Goal: Download file/media

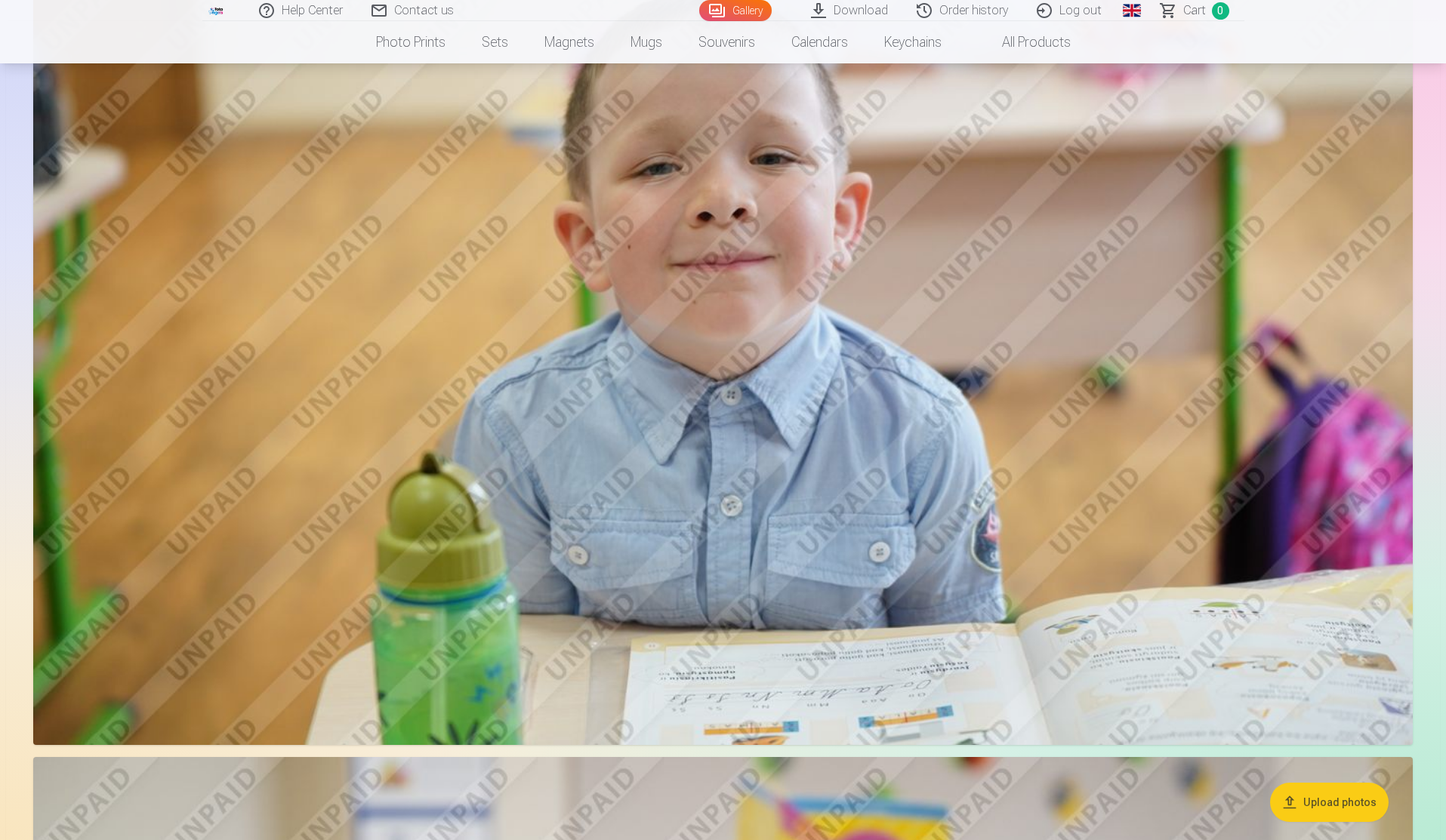
scroll to position [1963, 0]
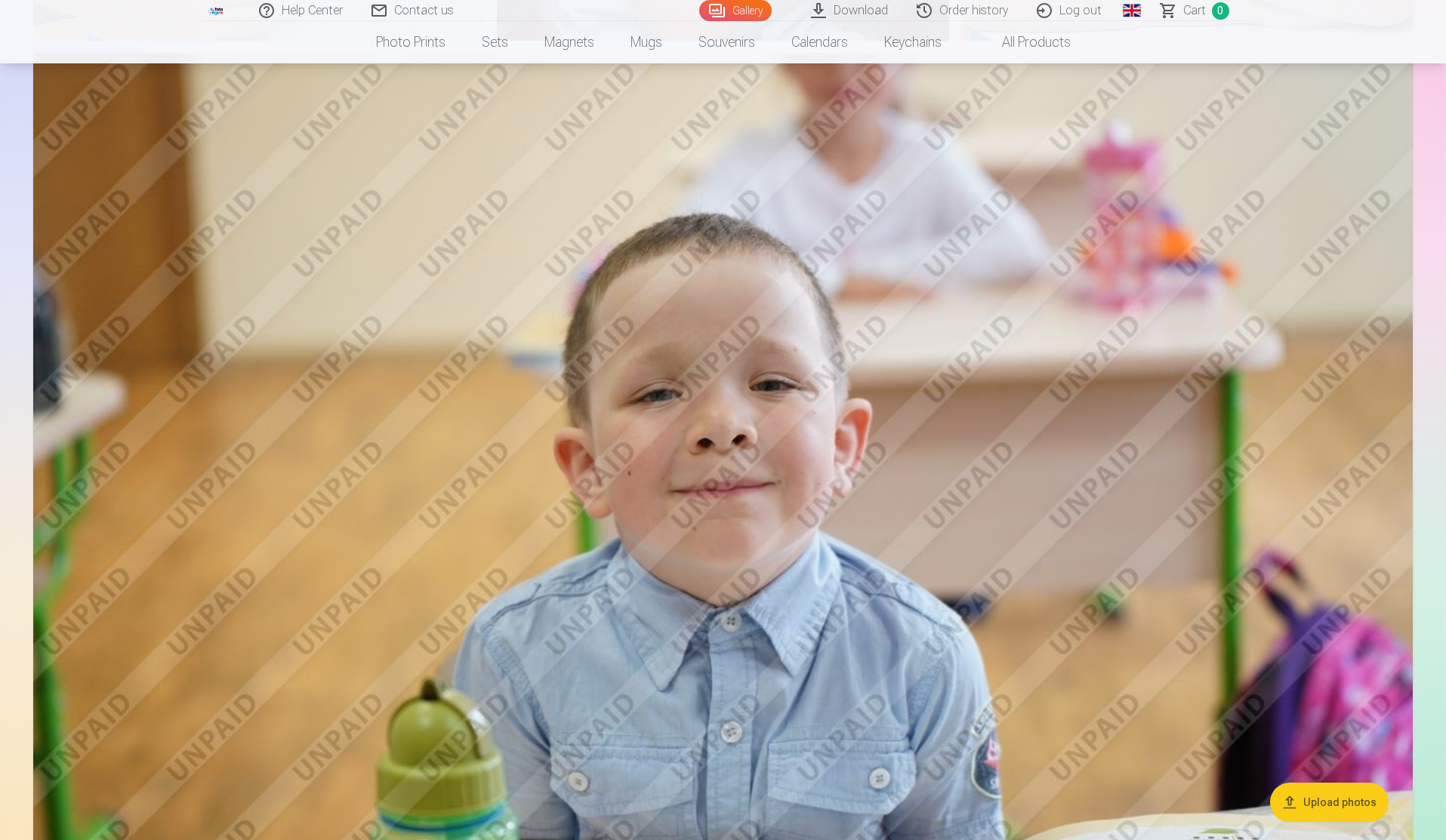
click at [881, 17] on link "Download" at bounding box center [850, 11] width 105 height 21
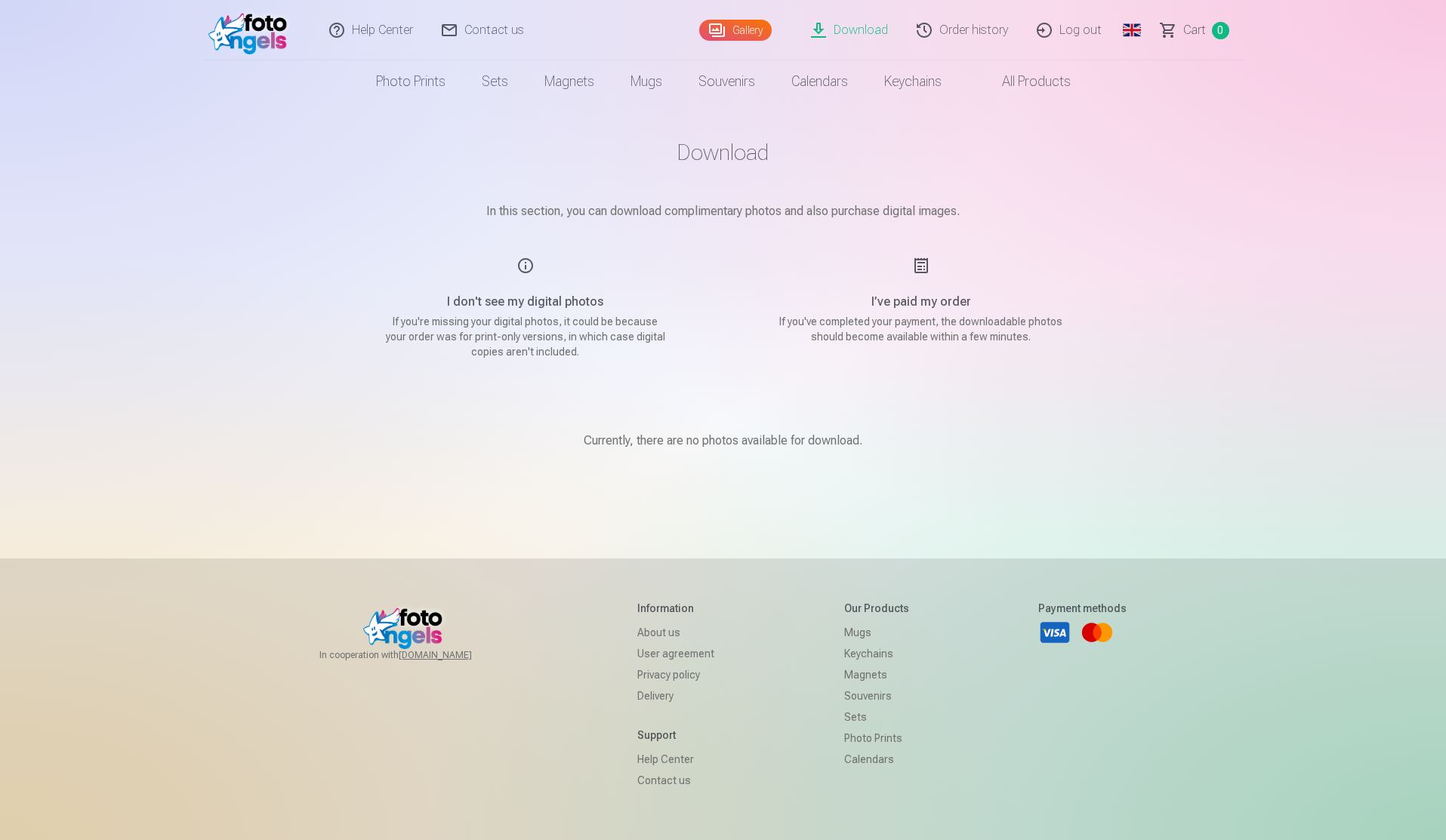
click at [960, 35] on link "Order history" at bounding box center [963, 30] width 120 height 61
